Goal: Navigation & Orientation: Find specific page/section

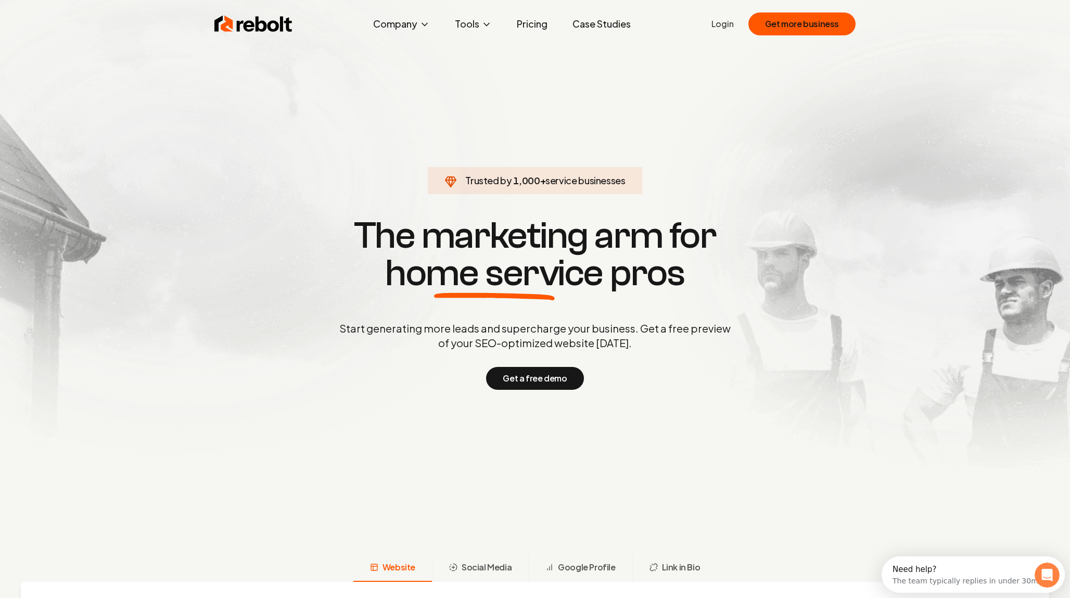
click at [264, 25] on img at bounding box center [253, 24] width 78 height 21
click at [538, 27] on link "Pricing" at bounding box center [531, 24] width 47 height 21
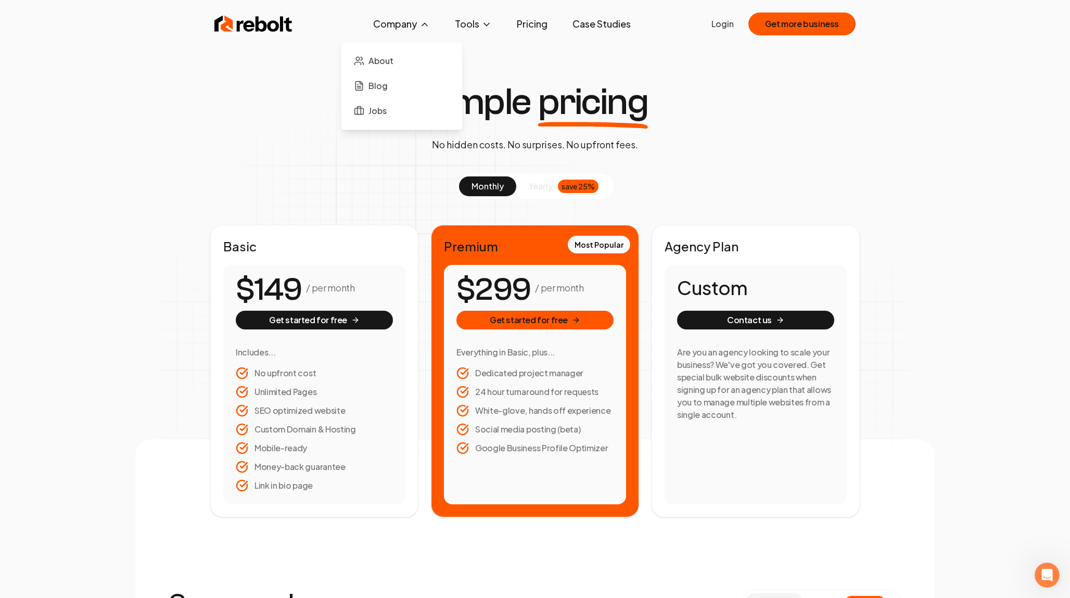
click at [398, 25] on button "Company" at bounding box center [401, 24] width 73 height 21
click at [273, 35] on div "Rebolt Company About Blog Jobs Tools Google Review QR Code Generator Google Bus…" at bounding box center [535, 23] width 666 height 31
click at [272, 23] on img at bounding box center [253, 24] width 78 height 21
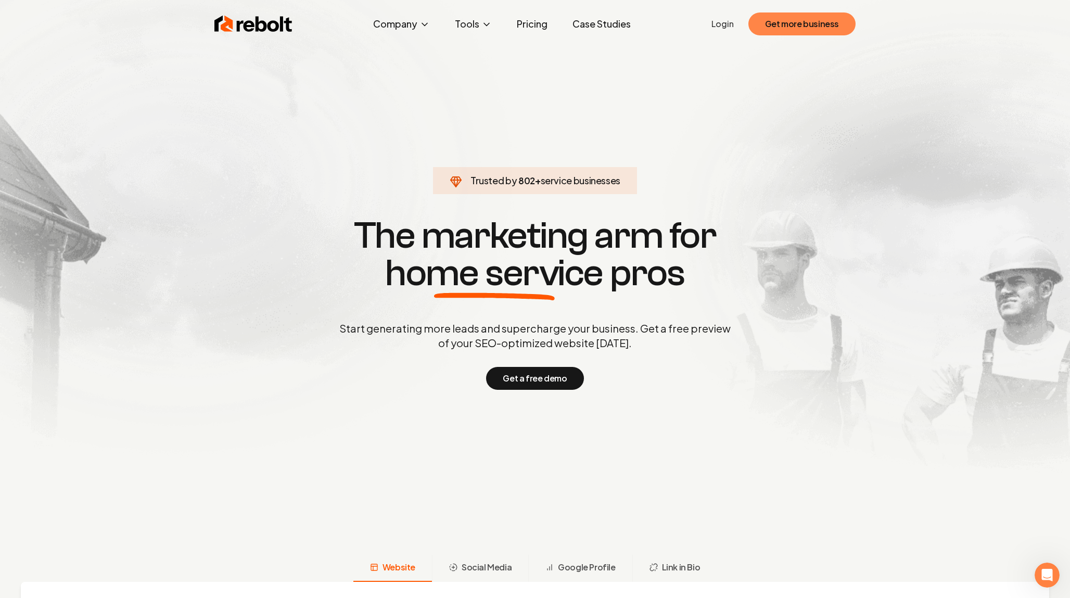
click at [817, 26] on button "Get more business" at bounding box center [801, 23] width 107 height 23
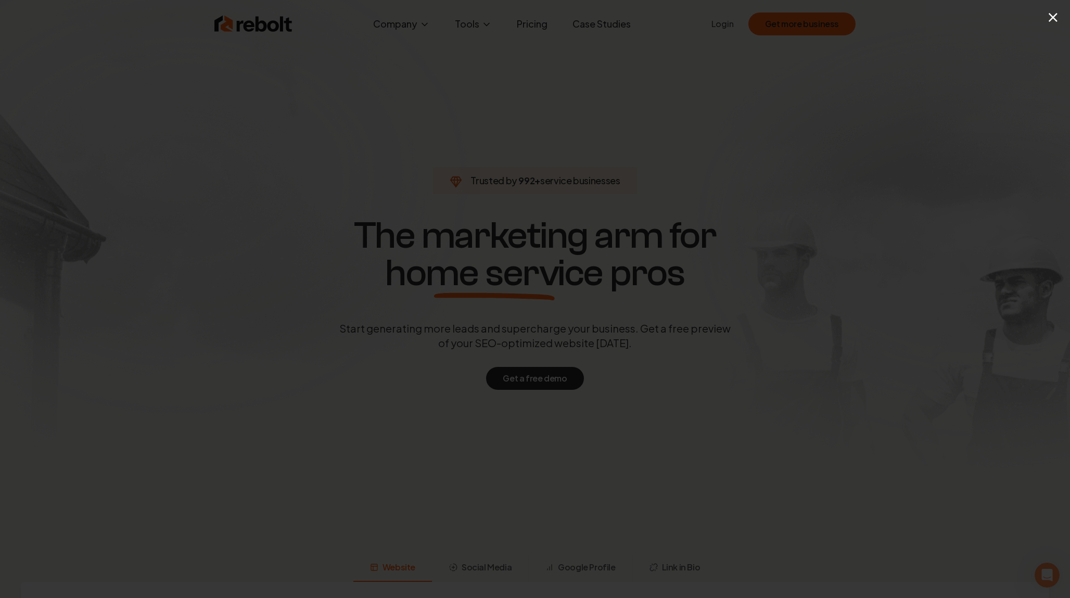
click at [855, 131] on div "×" at bounding box center [535, 299] width 1070 height 598
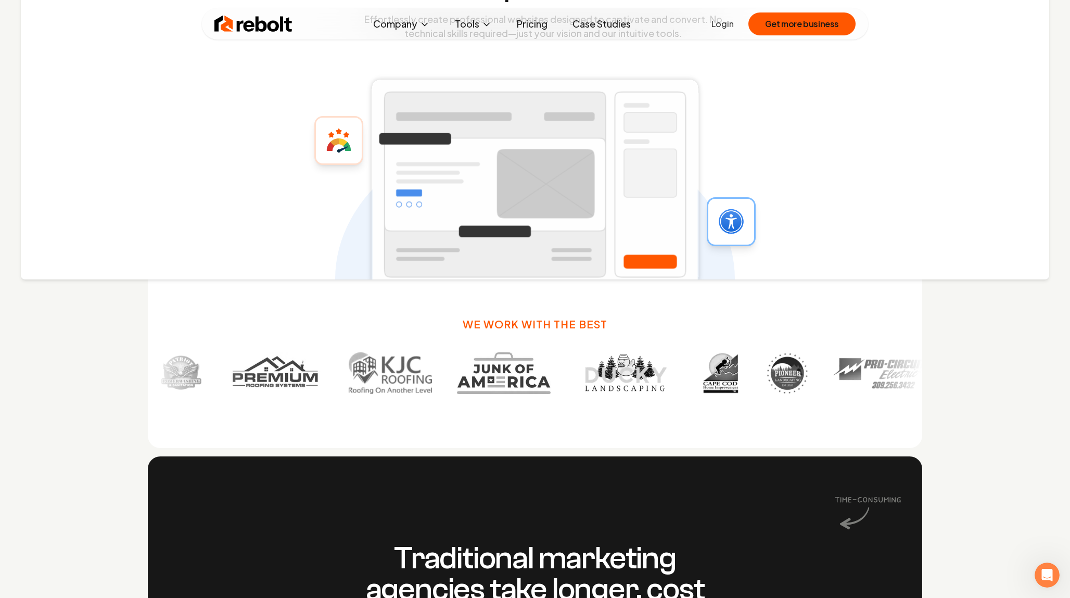
scroll to position [506, 0]
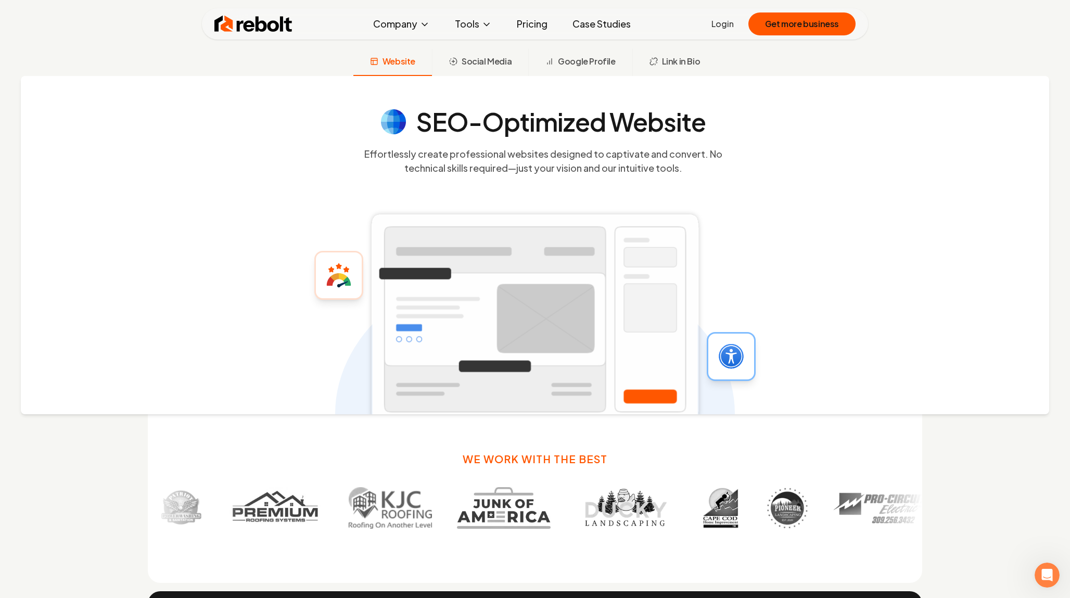
click at [268, 18] on img at bounding box center [253, 24] width 78 height 21
